Goal: Navigation & Orientation: Find specific page/section

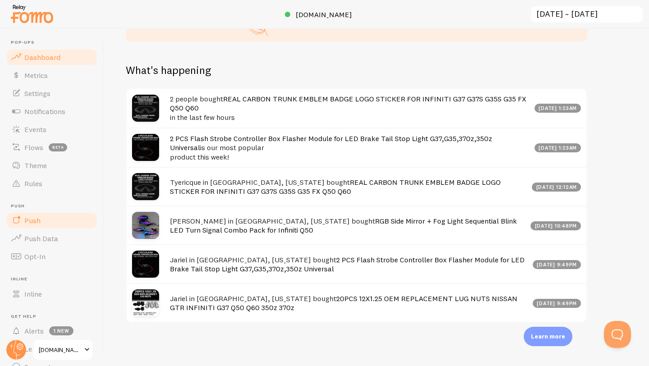
click at [65, 221] on link "Push" at bounding box center [51, 220] width 93 height 18
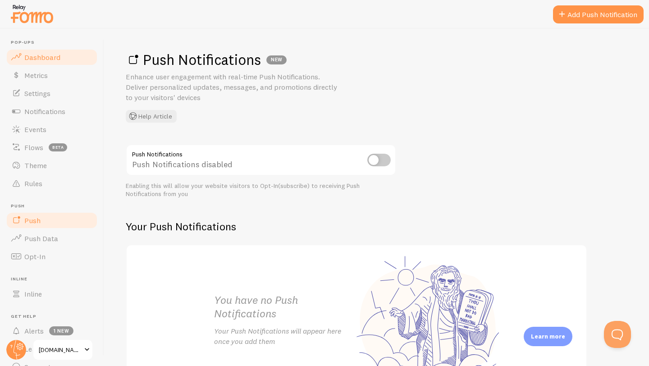
click at [46, 62] on link "Dashboard" at bounding box center [51, 57] width 93 height 18
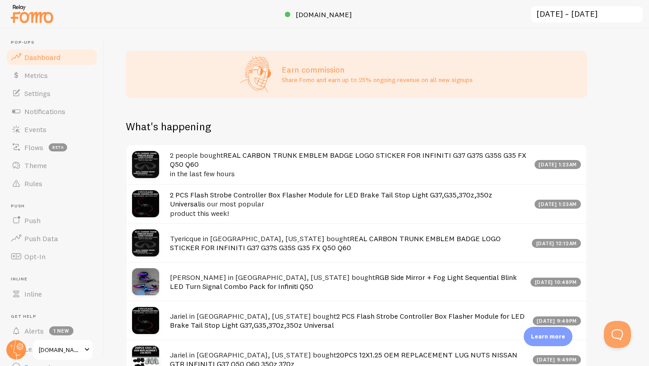
scroll to position [501, 0]
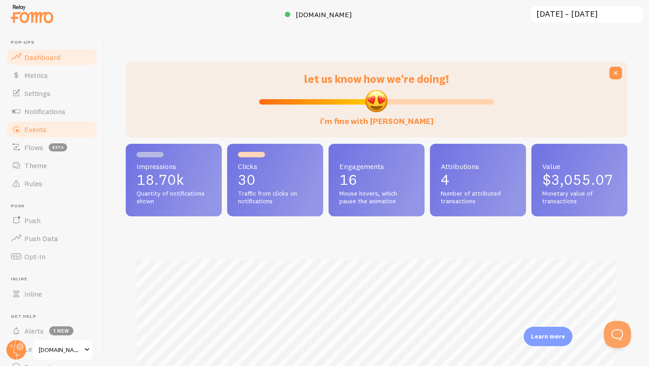
click at [78, 135] on link "Events" at bounding box center [51, 129] width 93 height 18
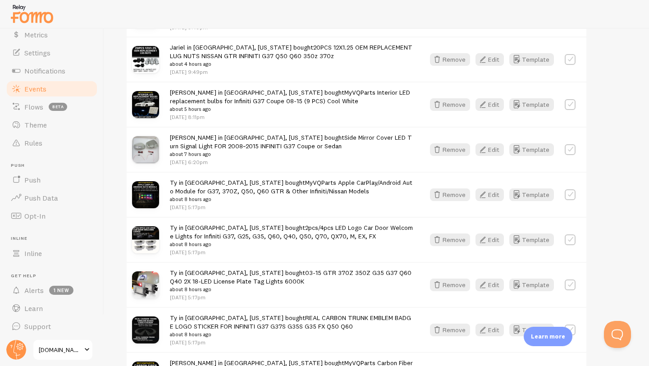
scroll to position [42, 0]
click at [43, 291] on span "Alerts" at bounding box center [33, 288] width 19 height 9
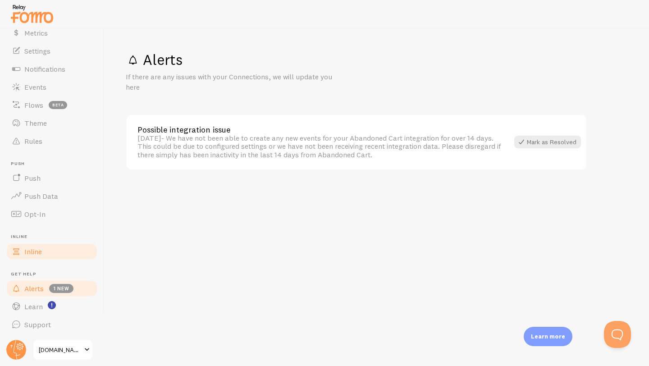
click at [46, 253] on link "Inline" at bounding box center [51, 251] width 93 height 18
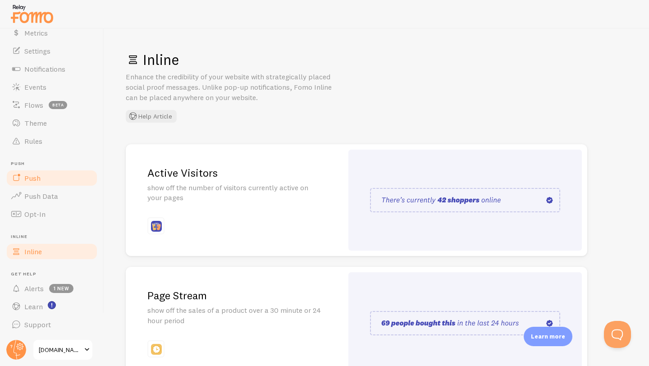
click at [59, 174] on link "Push" at bounding box center [51, 178] width 93 height 18
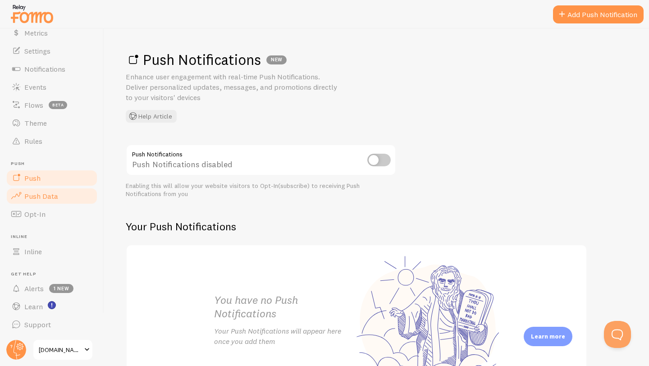
click at [59, 195] on link "Push Data" at bounding box center [51, 196] width 93 height 18
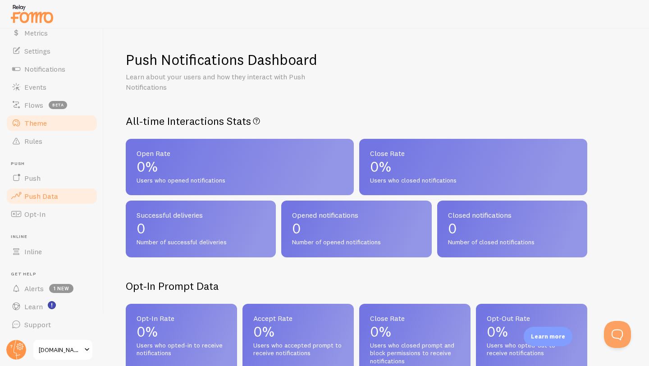
click at [53, 119] on link "Theme" at bounding box center [51, 123] width 93 height 18
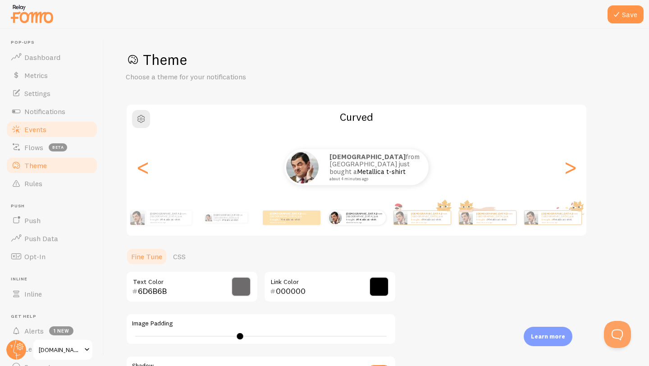
click at [55, 123] on link "Events" at bounding box center [51, 129] width 93 height 18
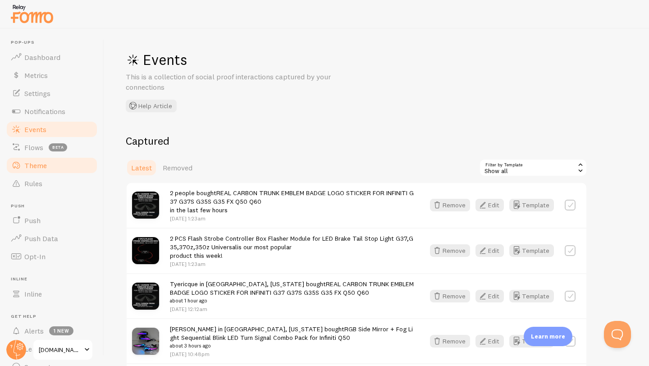
click at [59, 170] on link "Theme" at bounding box center [51, 165] width 93 height 18
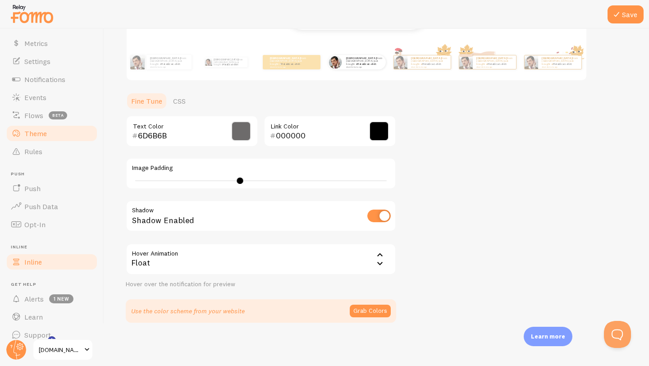
scroll to position [42, 0]
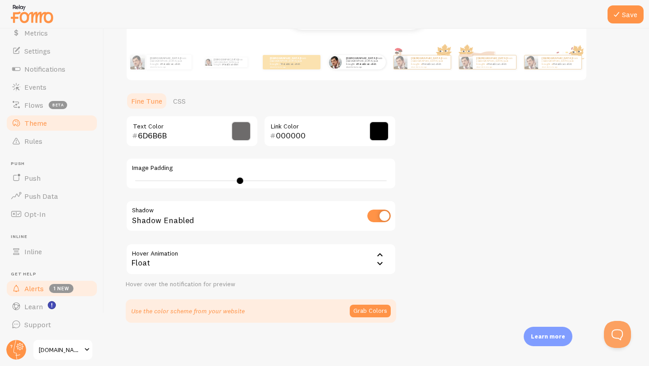
click at [60, 291] on span "1 new" at bounding box center [61, 288] width 24 height 9
